Goal: Information Seeking & Learning: Check status

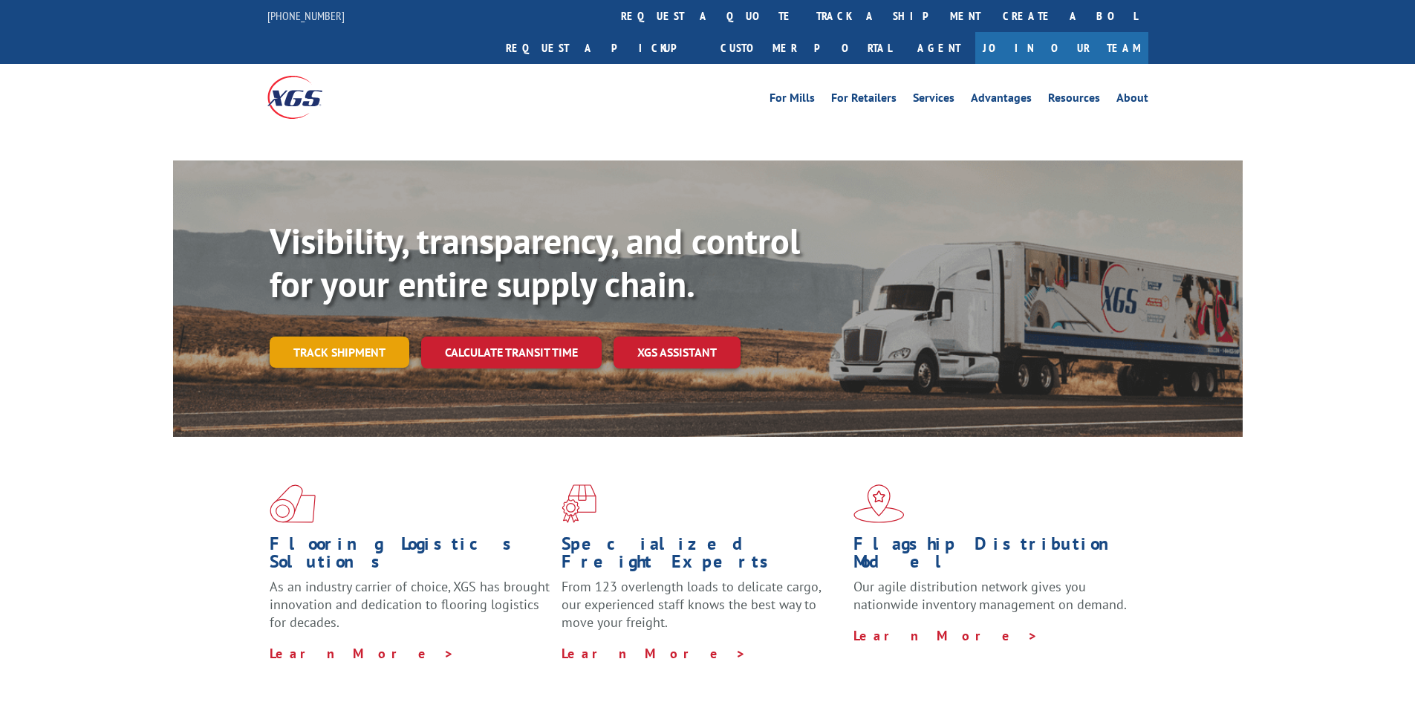
click at [355, 337] on link "Track shipment" at bounding box center [340, 352] width 140 height 31
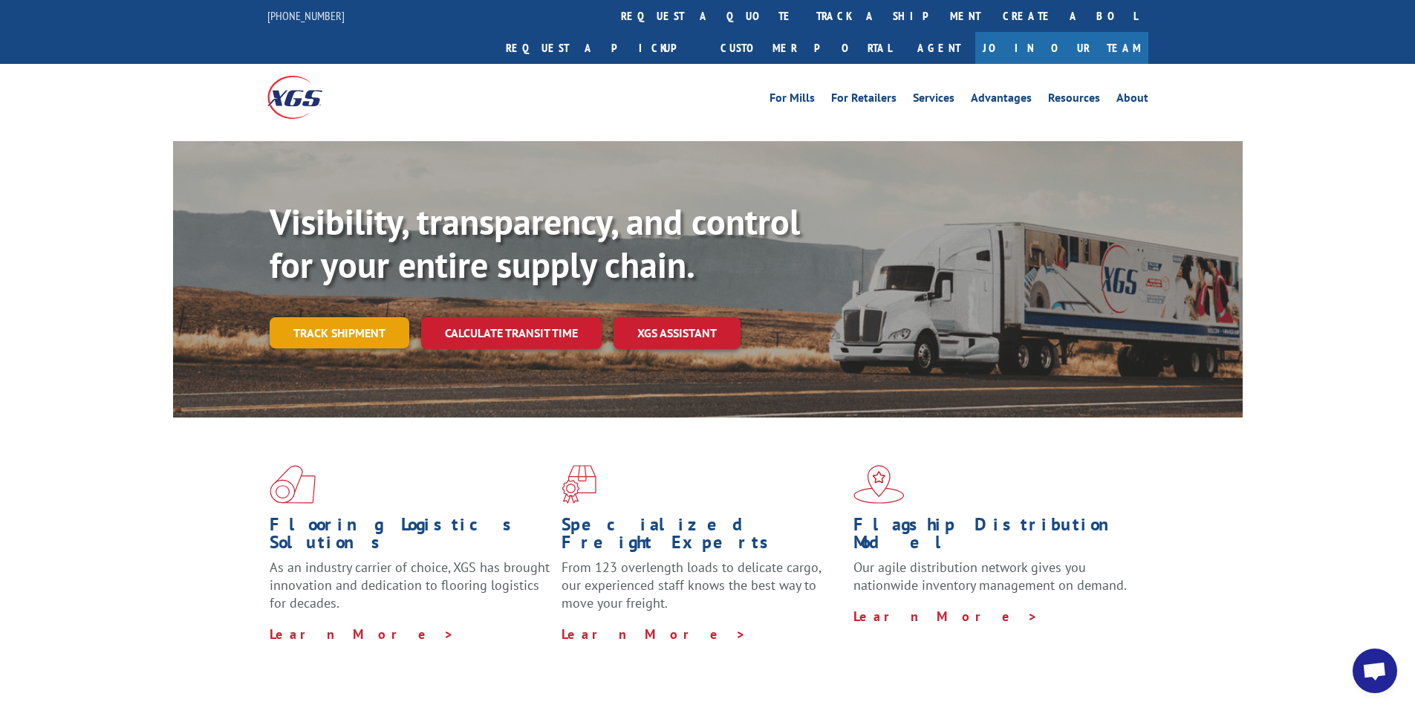
click at [339, 317] on link "Track shipment" at bounding box center [340, 332] width 140 height 31
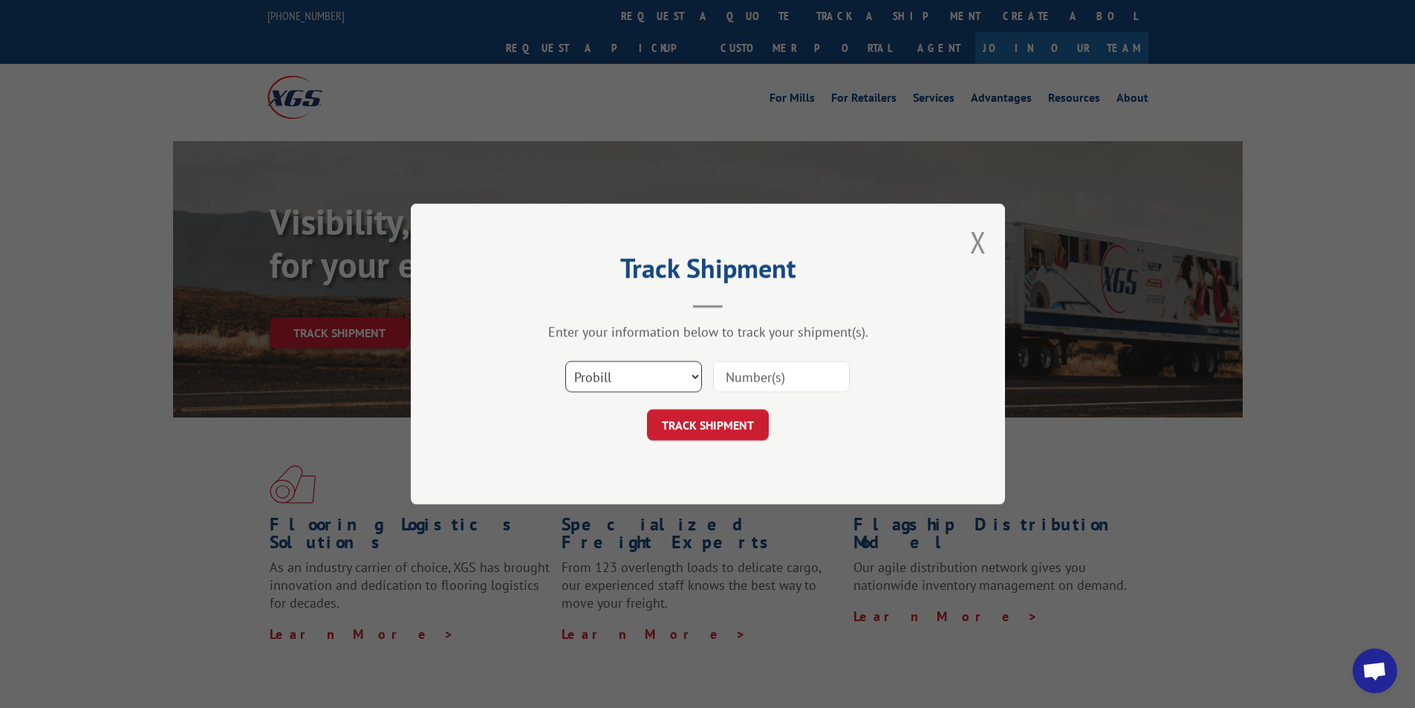
click at [604, 367] on select "Select category... Probill BOL PO" at bounding box center [633, 376] width 137 height 31
select select "bol"
click at [565, 361] on select "Select category... Probill BOL PO" at bounding box center [633, 376] width 137 height 31
paste input "50865979"
type input "50865979"
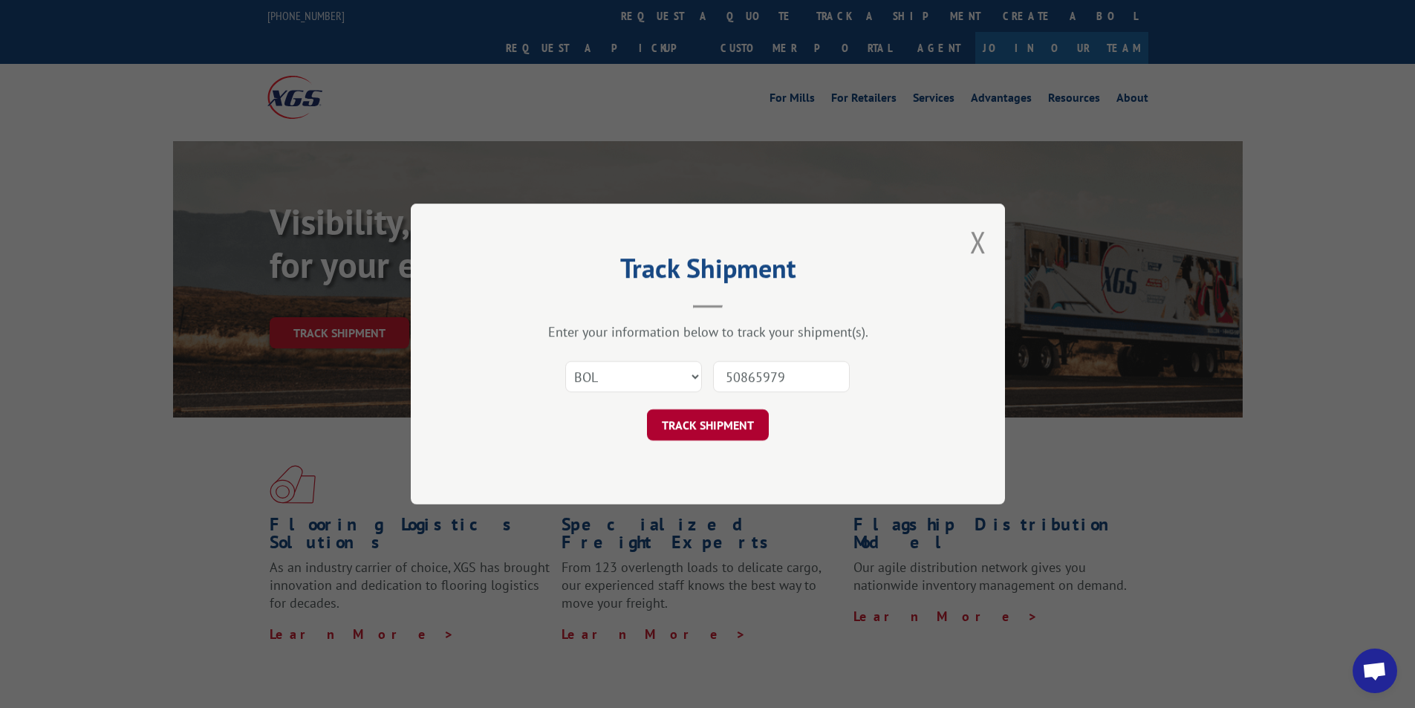
click at [715, 427] on button "TRACK SHIPMENT" at bounding box center [708, 424] width 122 height 31
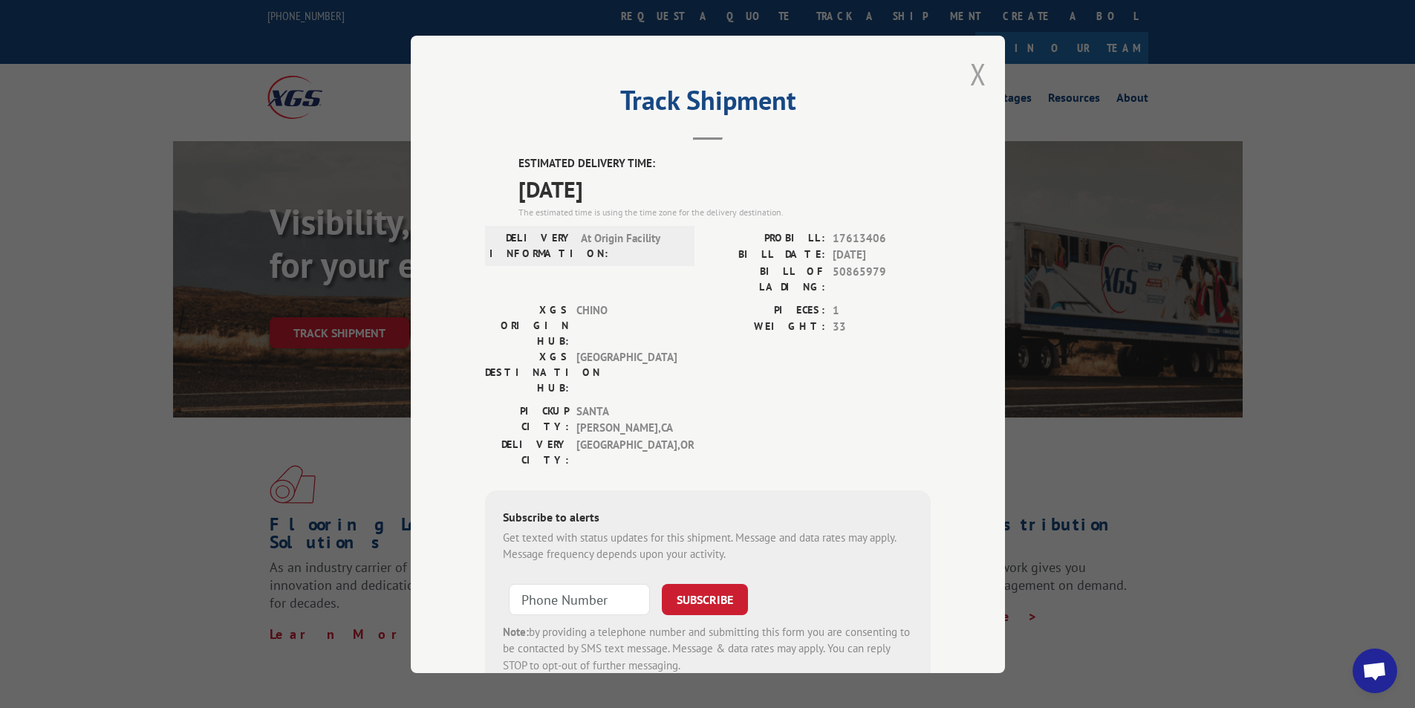
click at [972, 82] on button "Close modal" at bounding box center [978, 73] width 16 height 39
